Goal: Find contact information: Find contact information

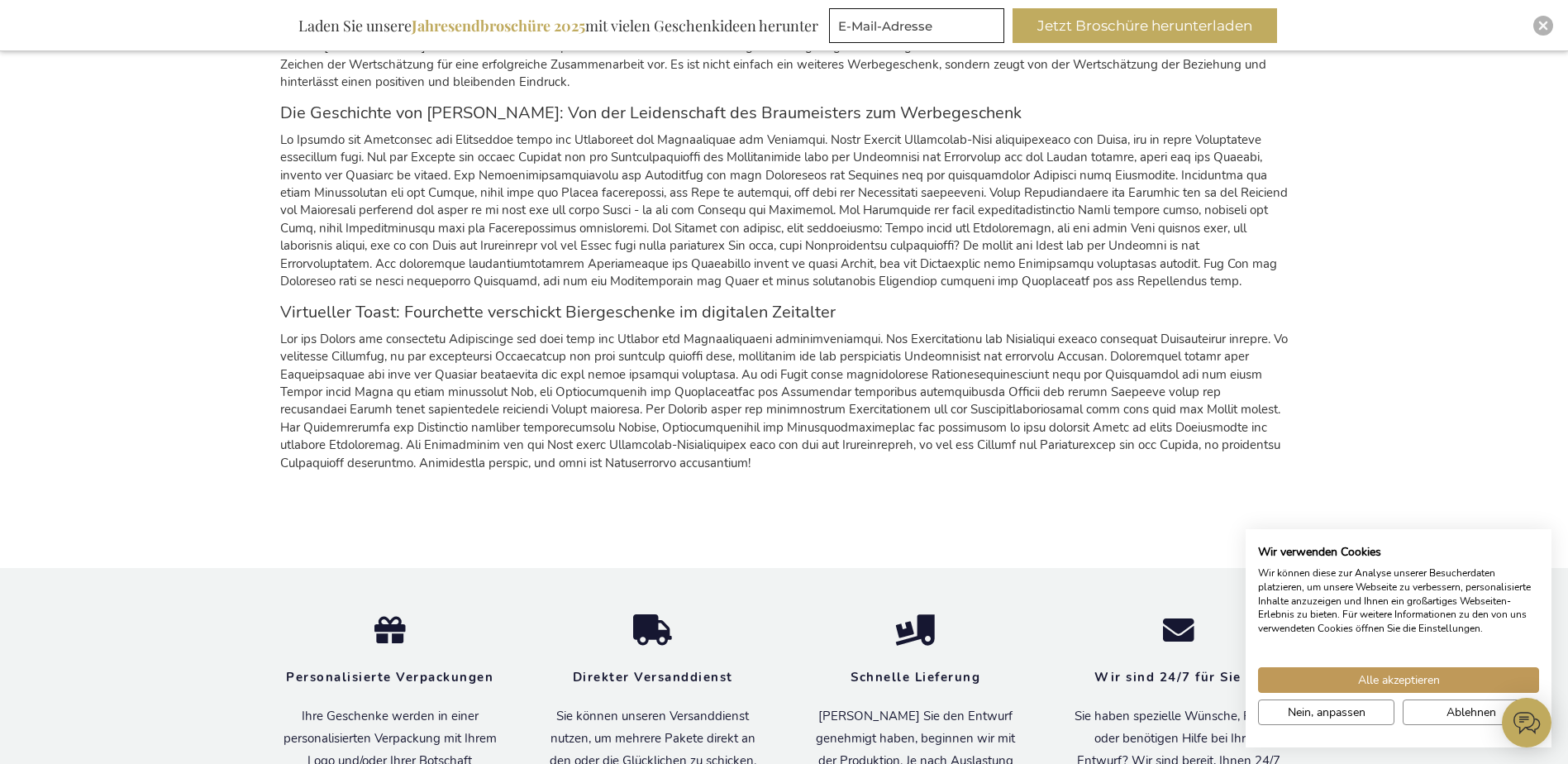
scroll to position [2149, 0]
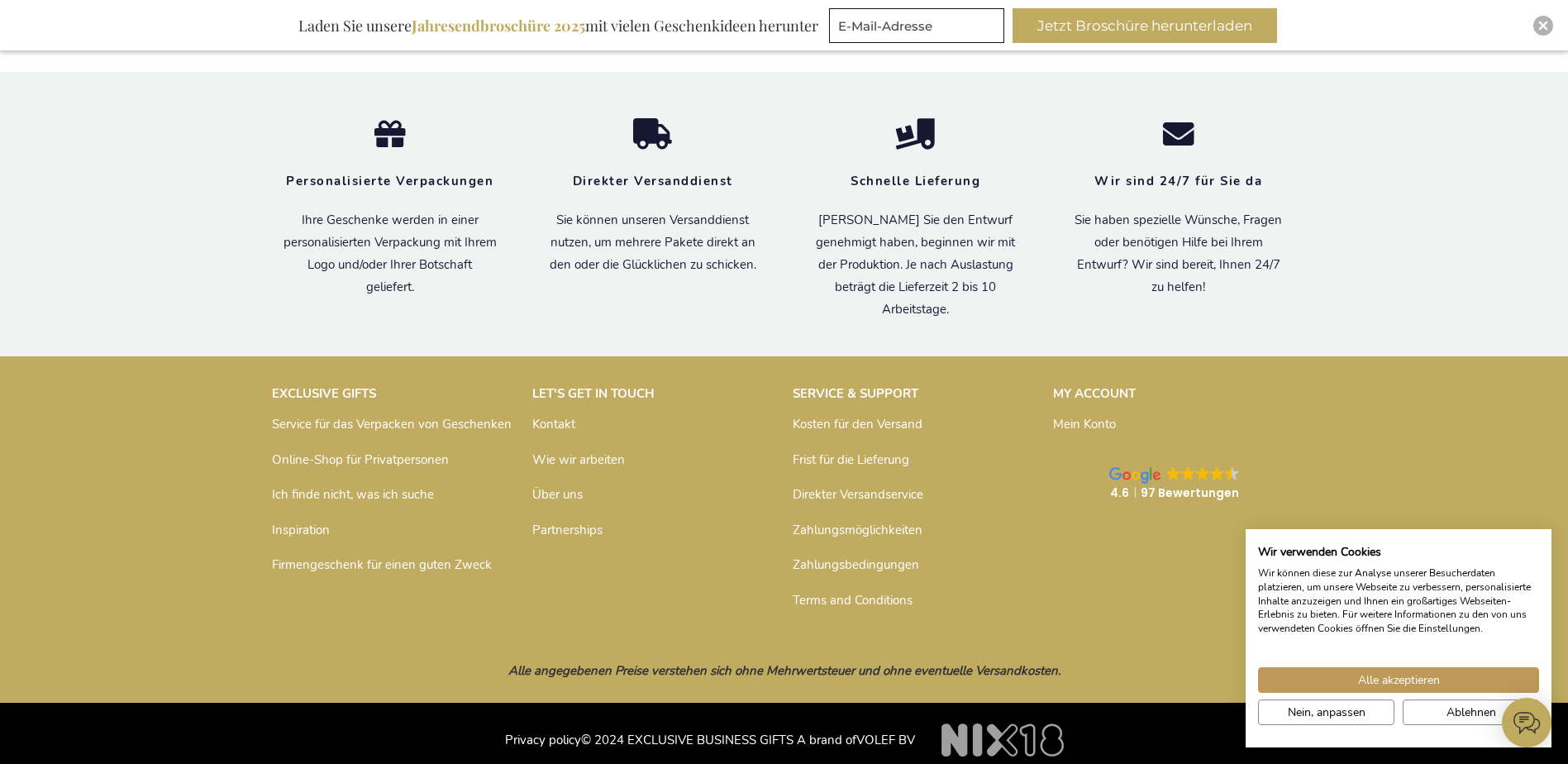
click at [563, 529] on link "Partnerships" at bounding box center [568, 530] width 70 height 17
click at [852, 563] on link "Zahlungsbedingungen" at bounding box center [856, 564] width 127 height 17
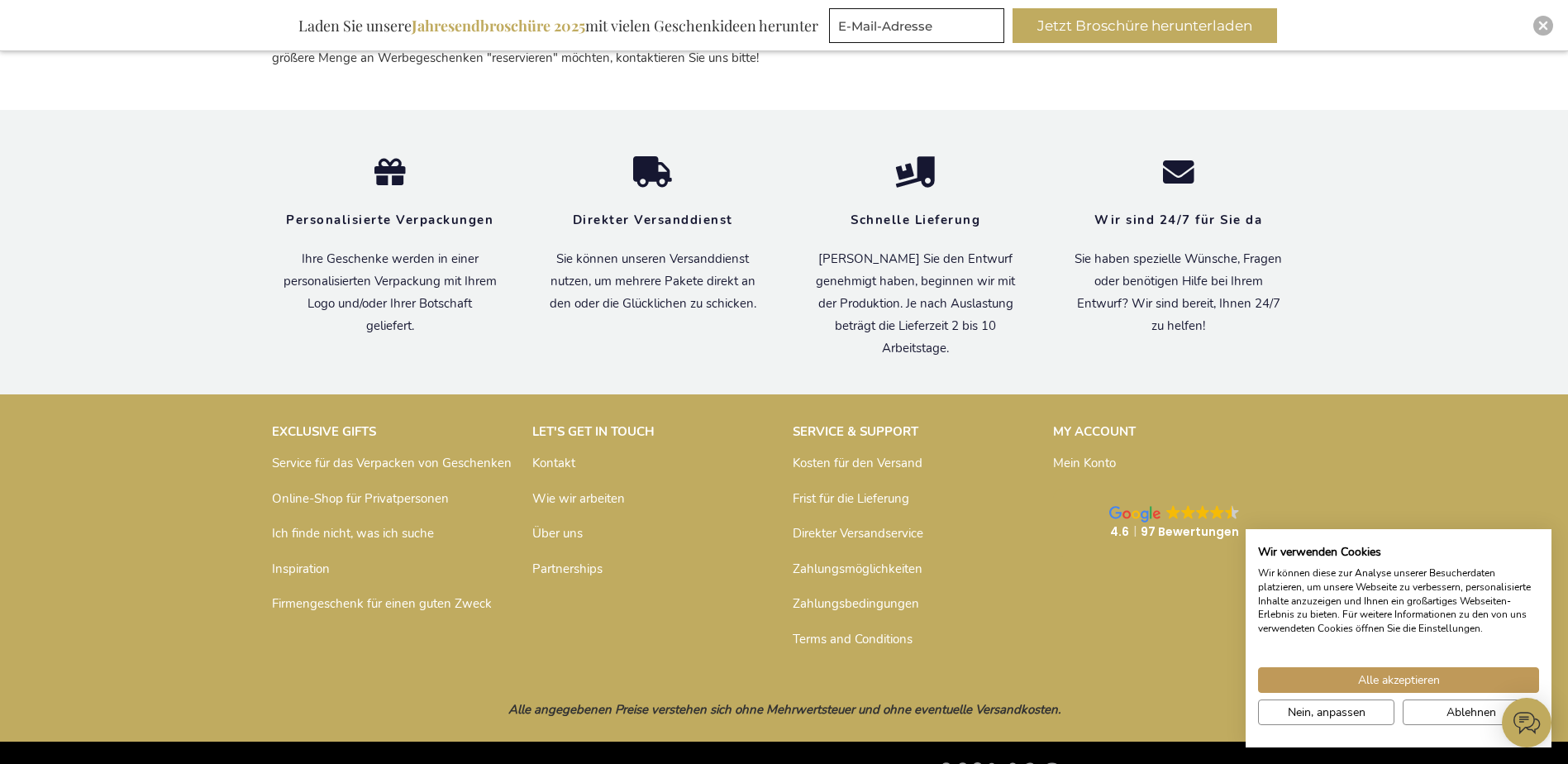
scroll to position [2477, 0]
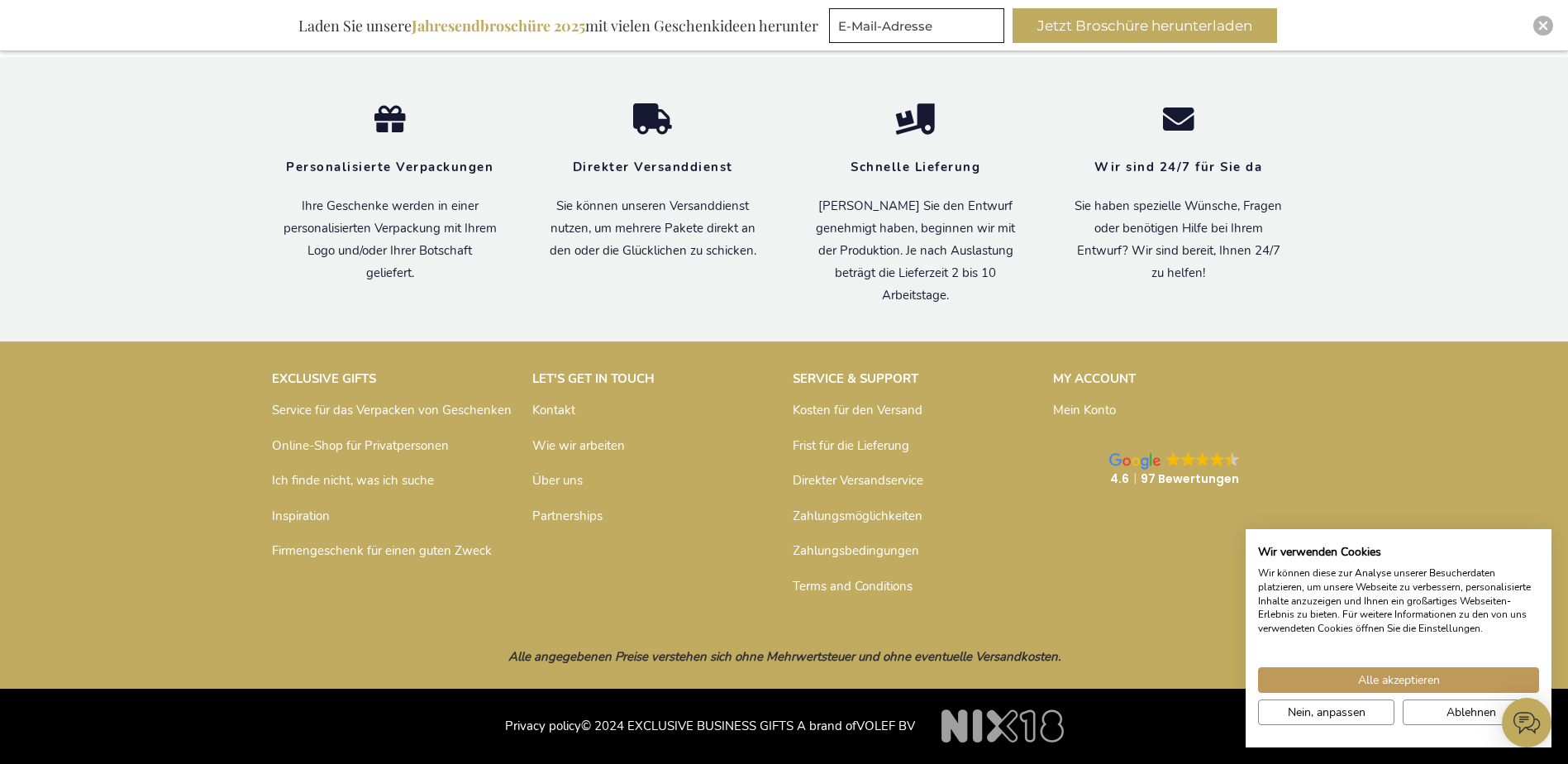
click at [843, 512] on link "Zahlungsmöglichkeiten" at bounding box center [857, 516] width 130 height 17
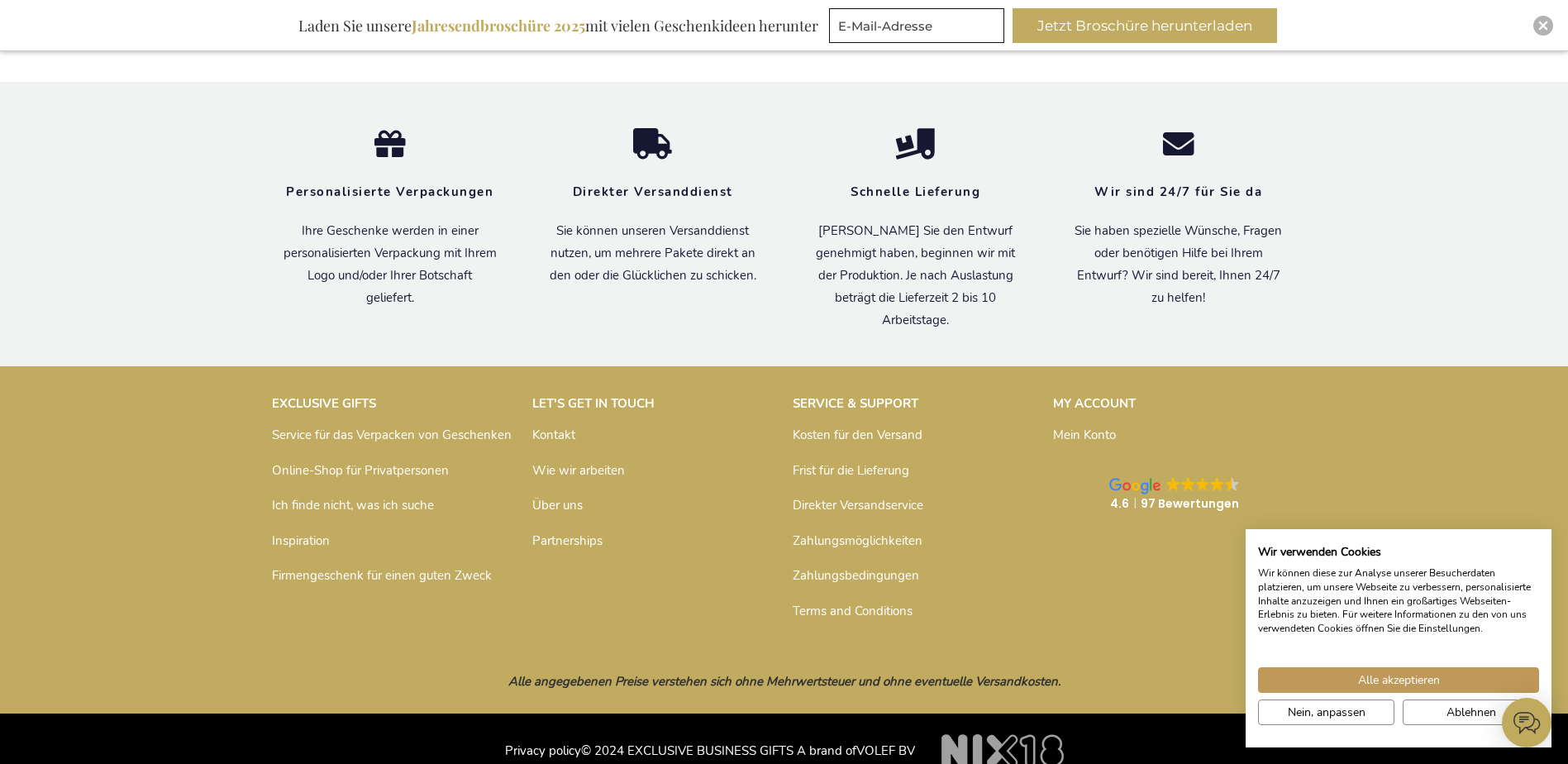
scroll to position [2477, 0]
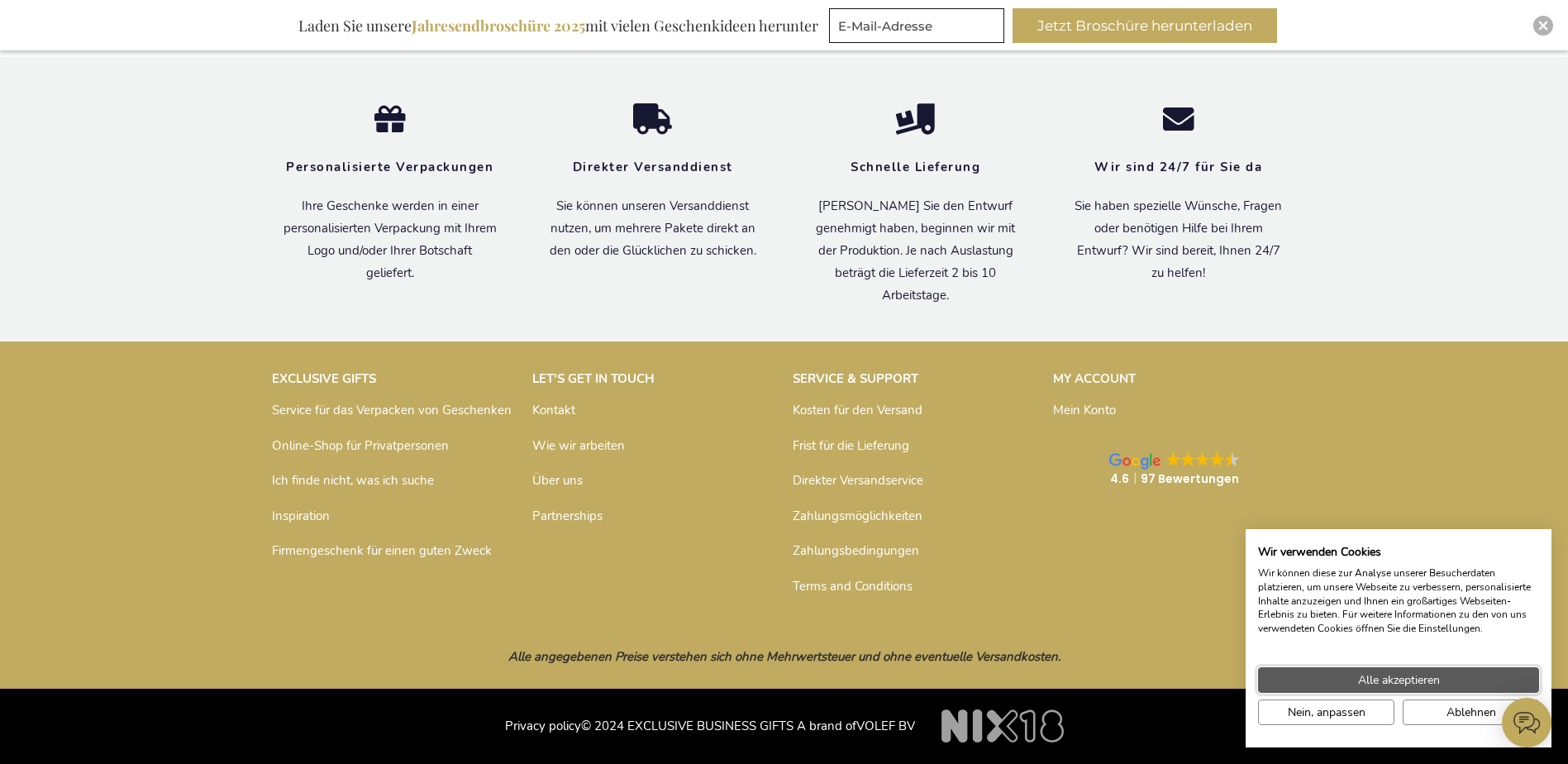
click at [1374, 677] on span "Alle akzeptieren" at bounding box center [1399, 679] width 82 height 18
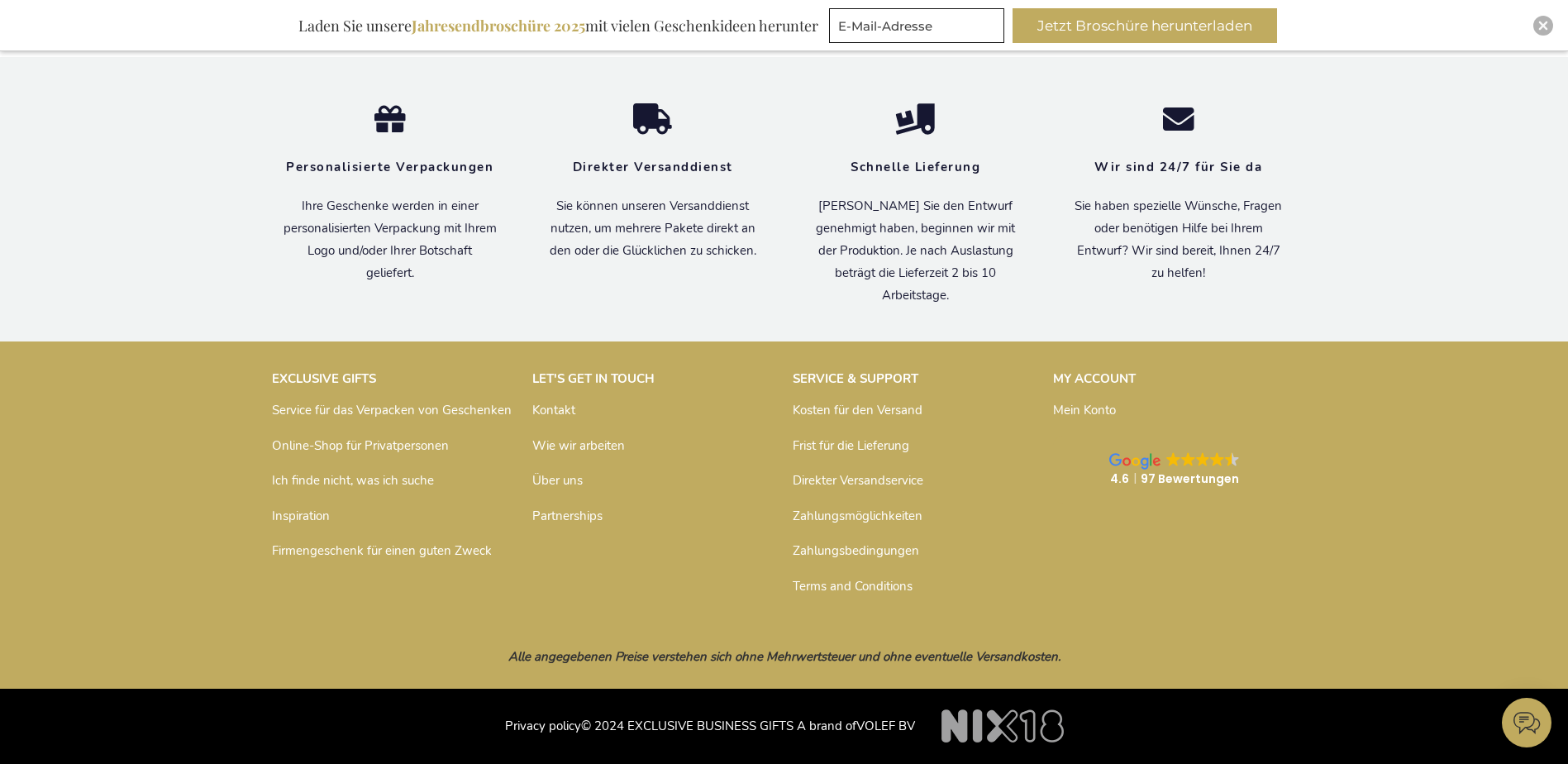
click at [560, 410] on link "Kontakt" at bounding box center [554, 410] width 43 height 17
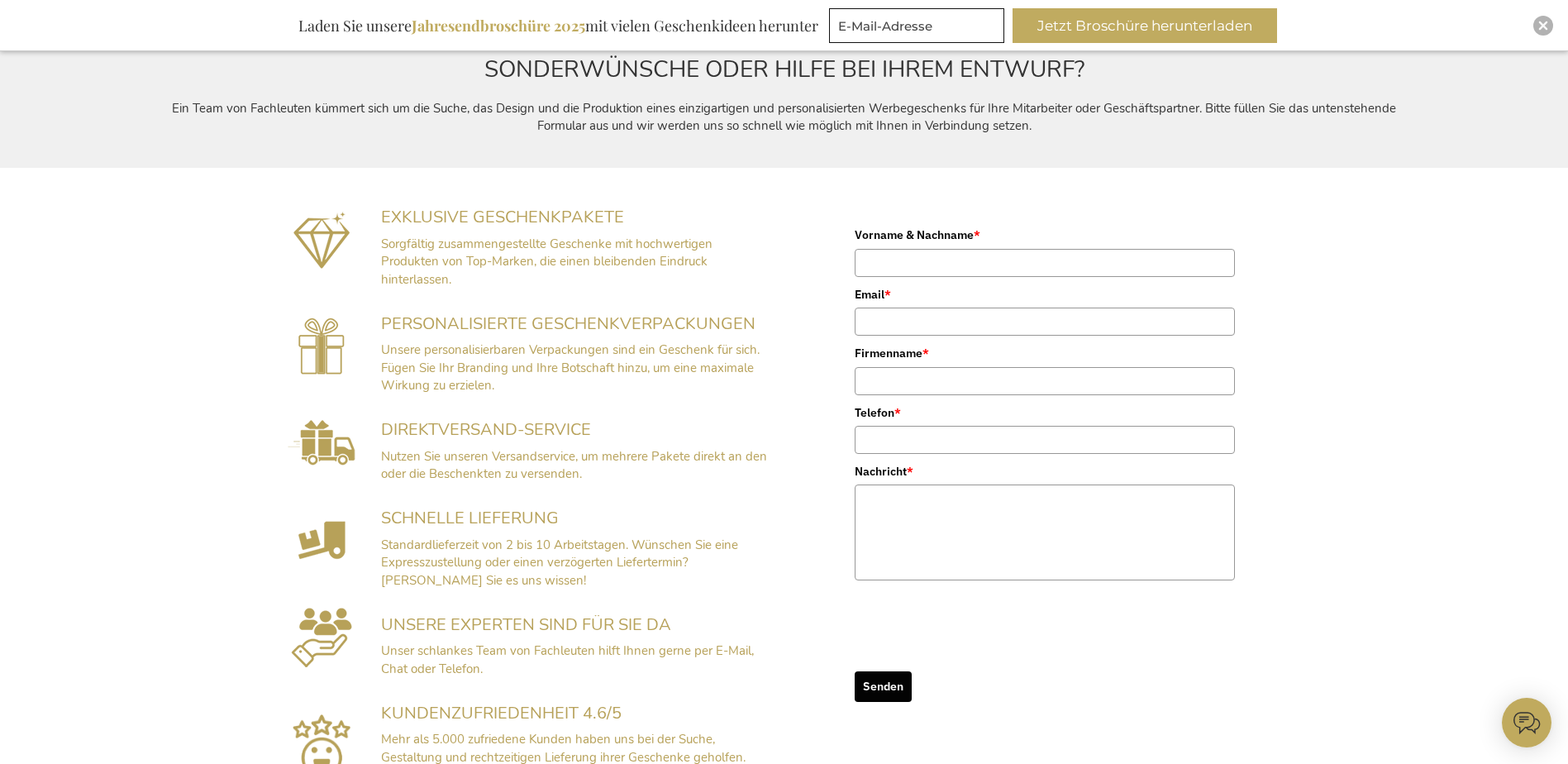
scroll to position [744, 0]
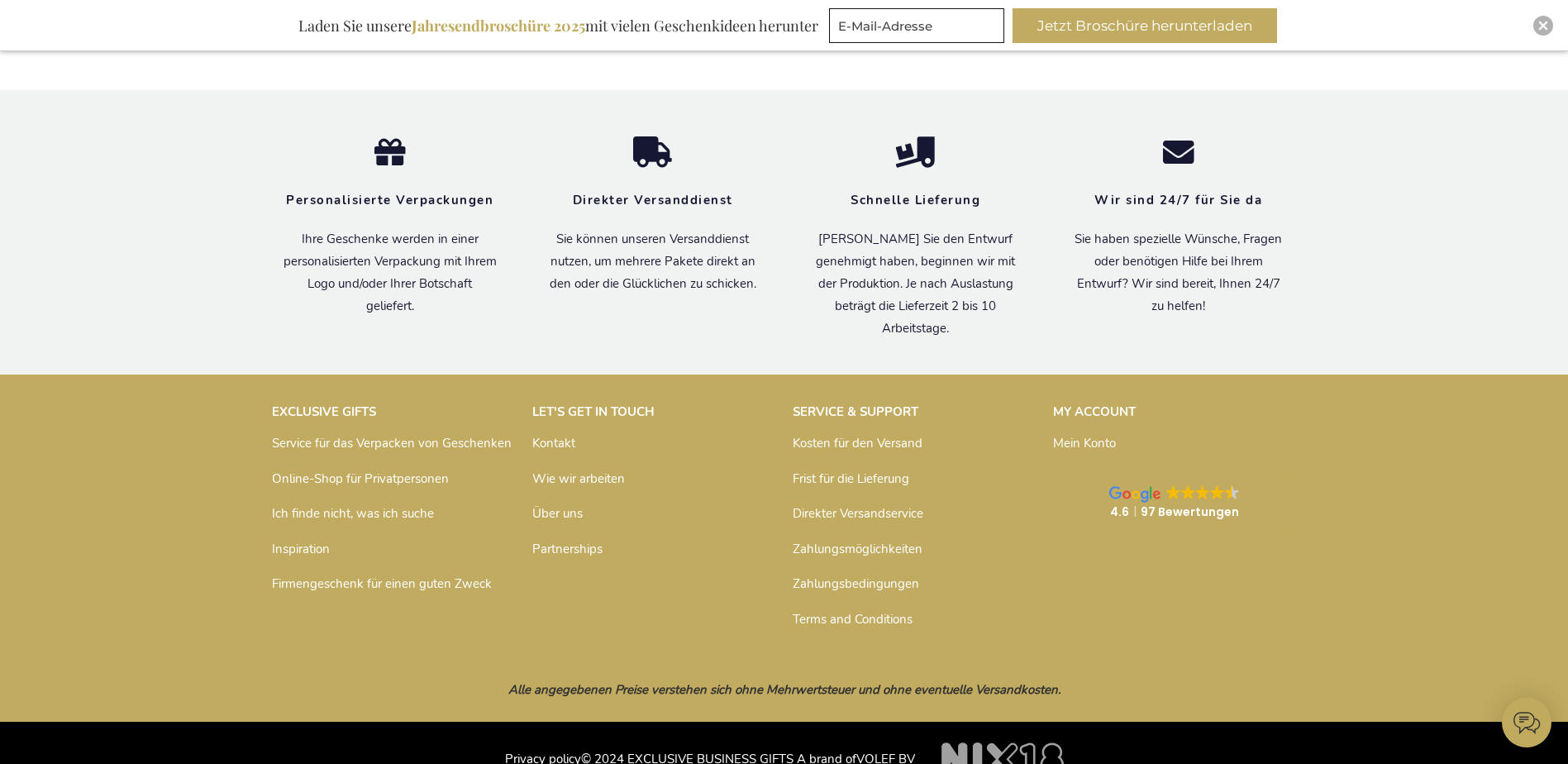
scroll to position [2477, 0]
